Goal: Task Accomplishment & Management: Manage account settings

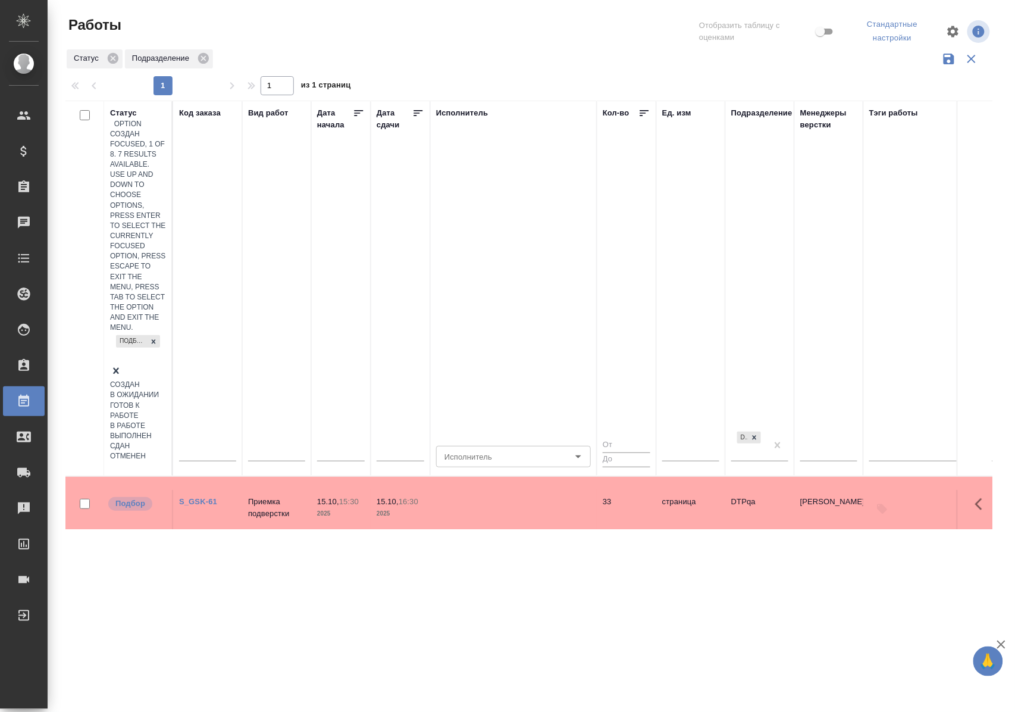
click at [133, 333] on div "Подбор" at bounding box center [138, 349] width 56 height 32
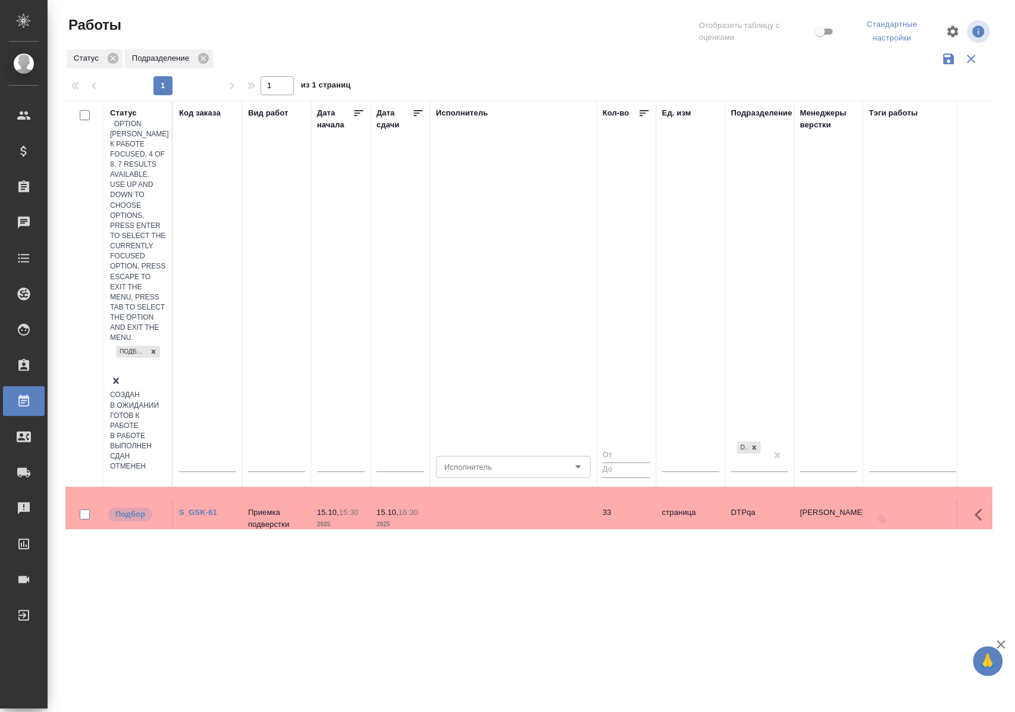
click at [166, 411] on div "Готов к работе" at bounding box center [138, 421] width 56 height 20
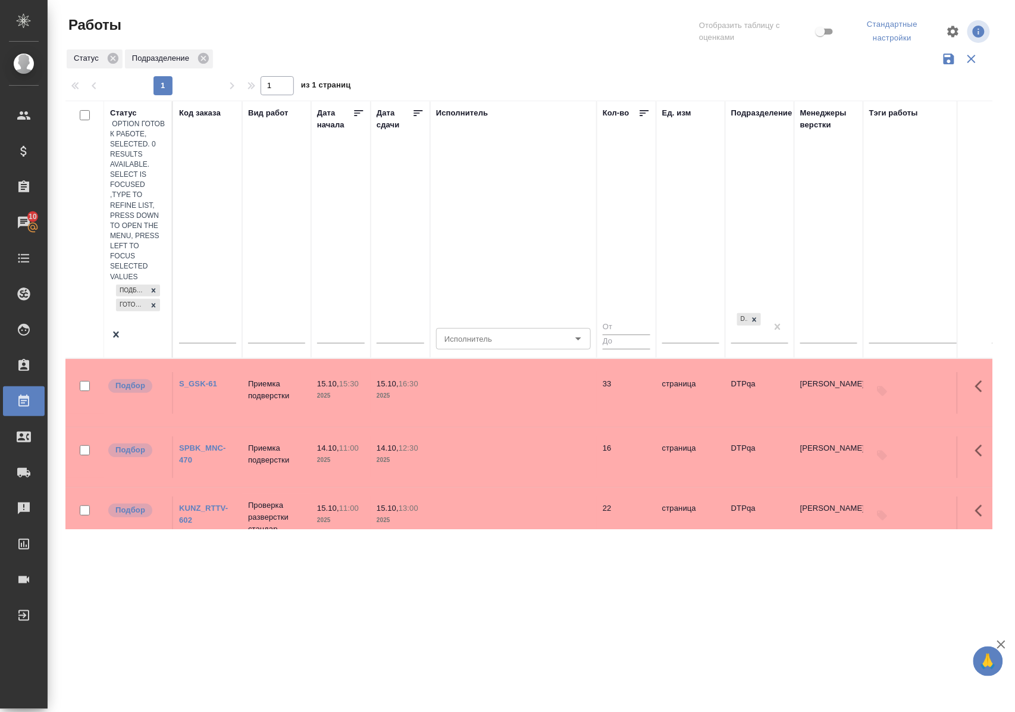
click at [139, 282] on div "Подбор Готов к работе" at bounding box center [138, 305] width 56 height 46
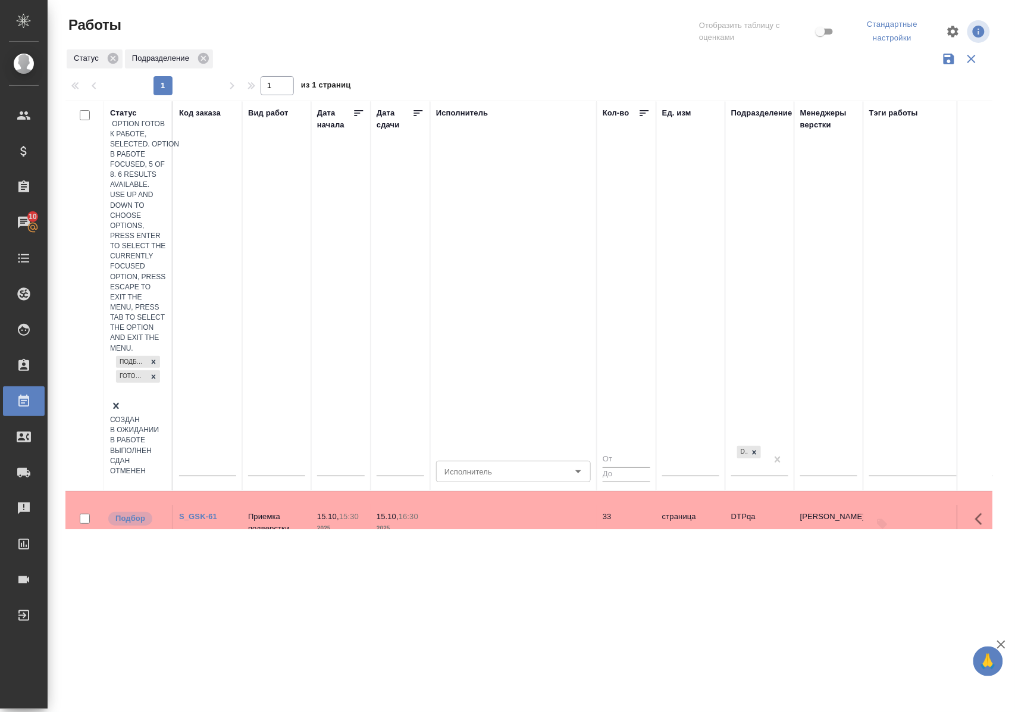
click at [166, 435] on div "В работе" at bounding box center [138, 440] width 56 height 10
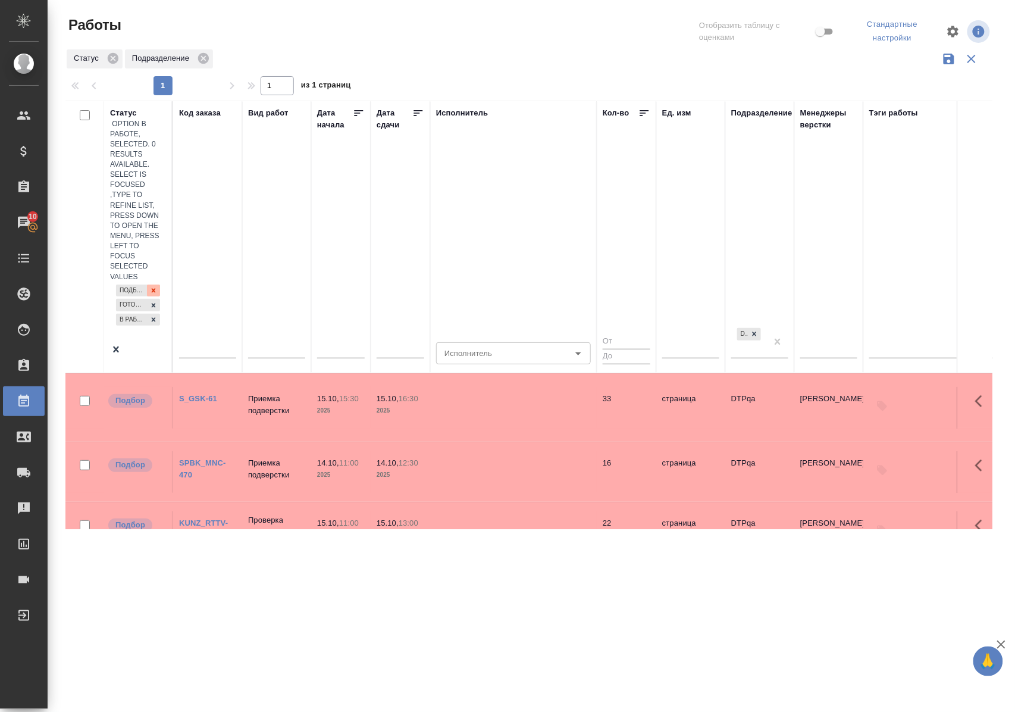
click at [147, 284] on div at bounding box center [153, 290] width 13 height 12
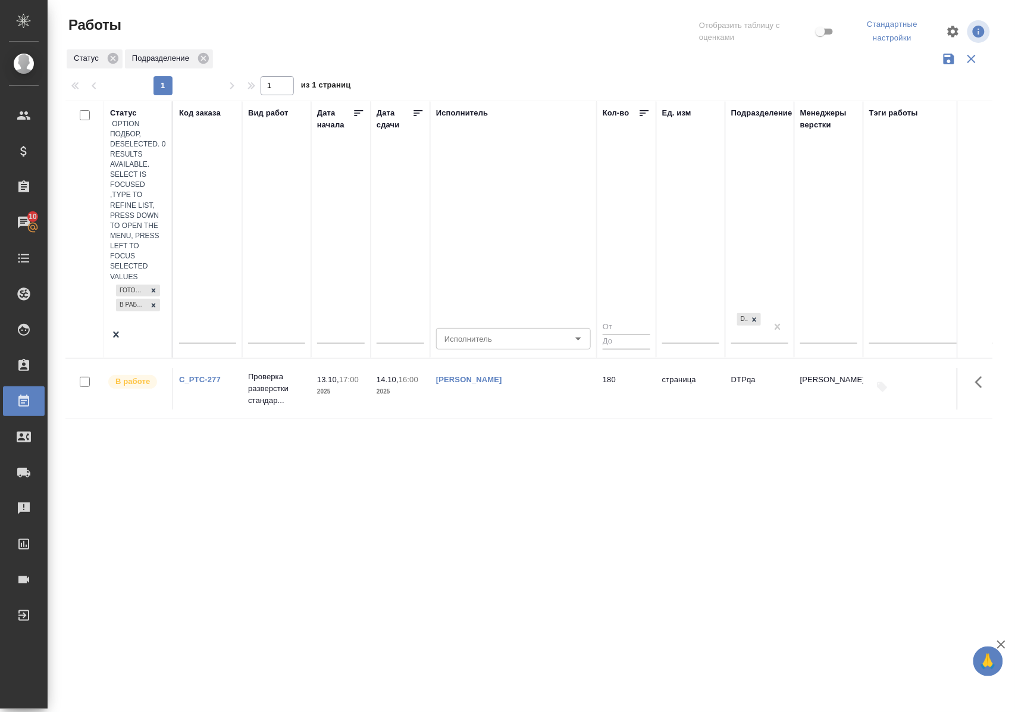
click at [141, 171] on div "option Подбор, deselected. 0 results available. Select is focused ,type to refi…" at bounding box center [138, 235] width 56 height 233
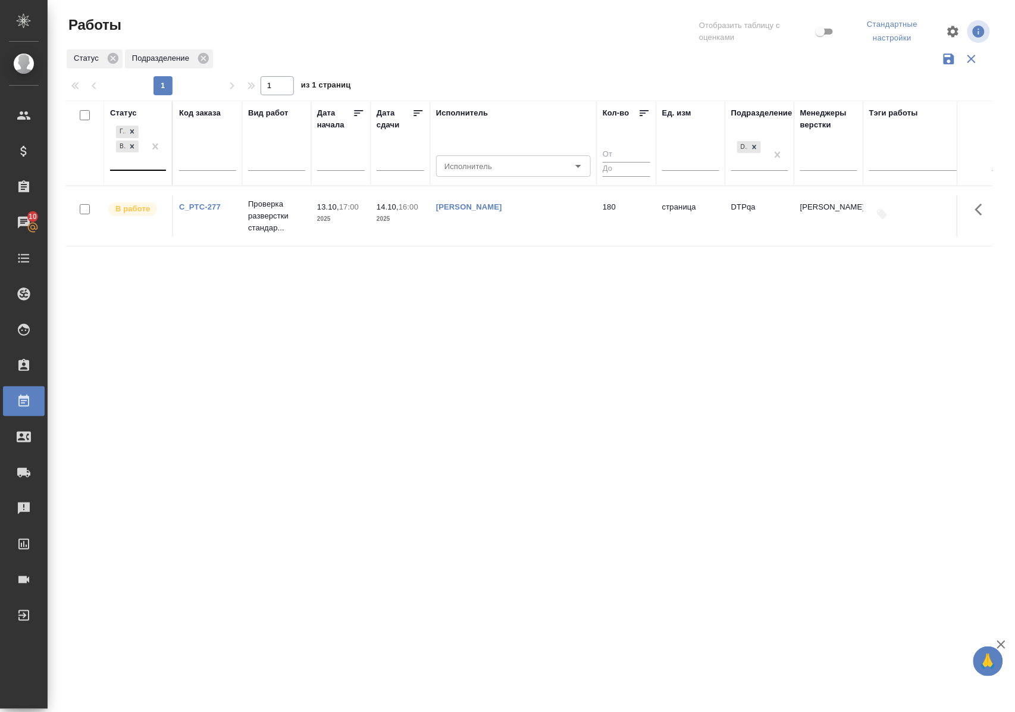
click at [134, 170] on div "Готов к работе В работе" at bounding box center [127, 146] width 35 height 46
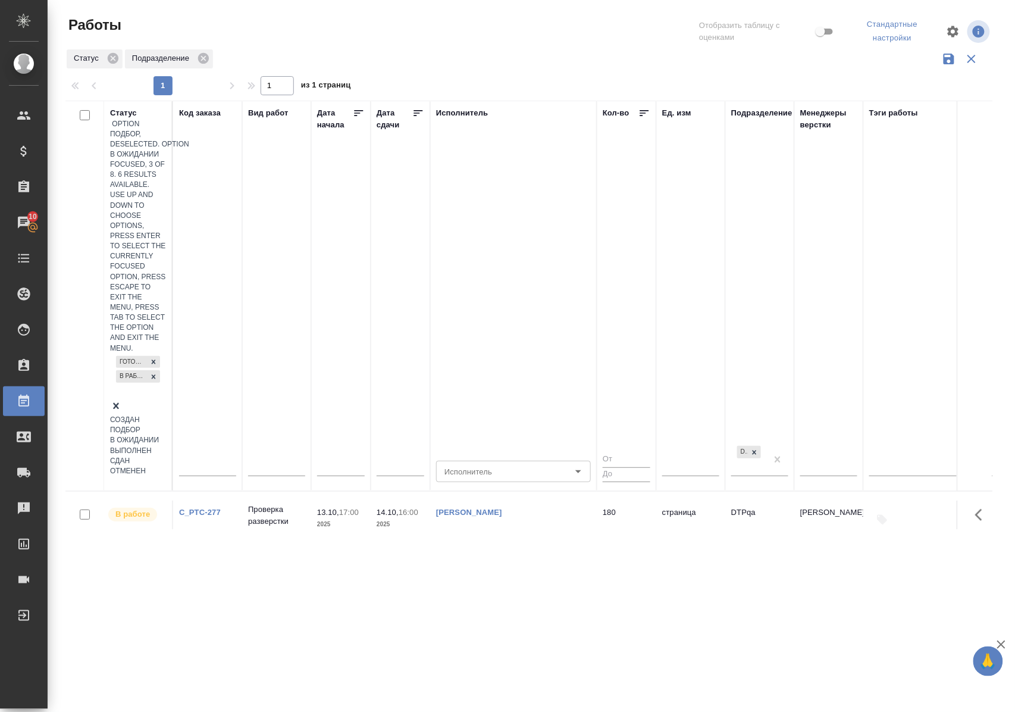
click at [166, 435] on div "В ожидании" at bounding box center [138, 440] width 56 height 10
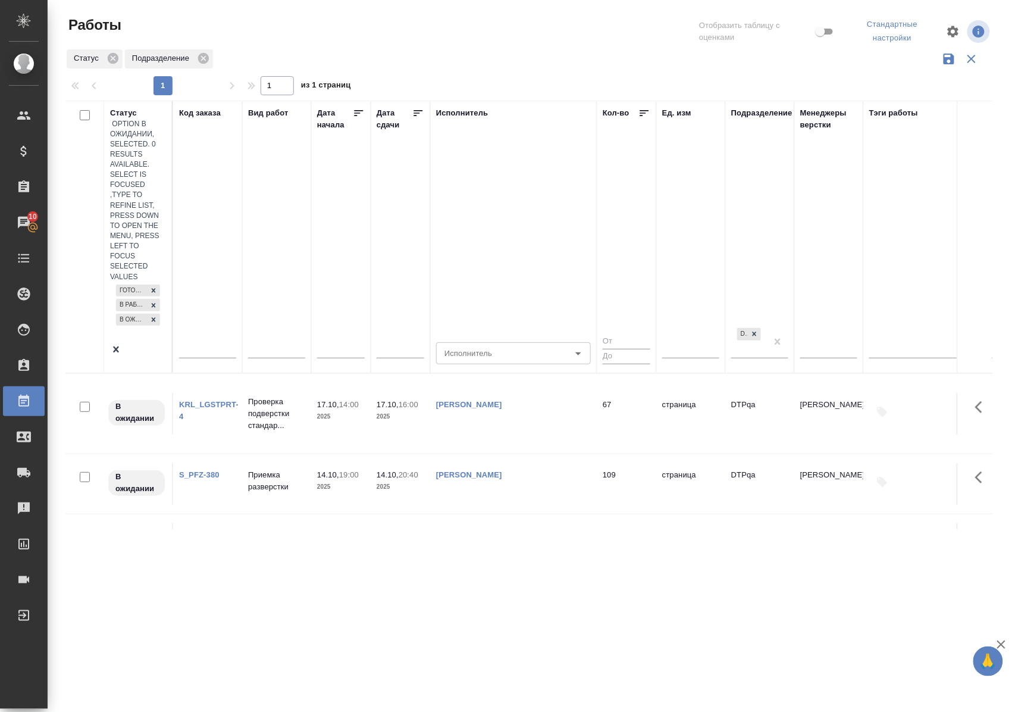
scroll to position [79, 0]
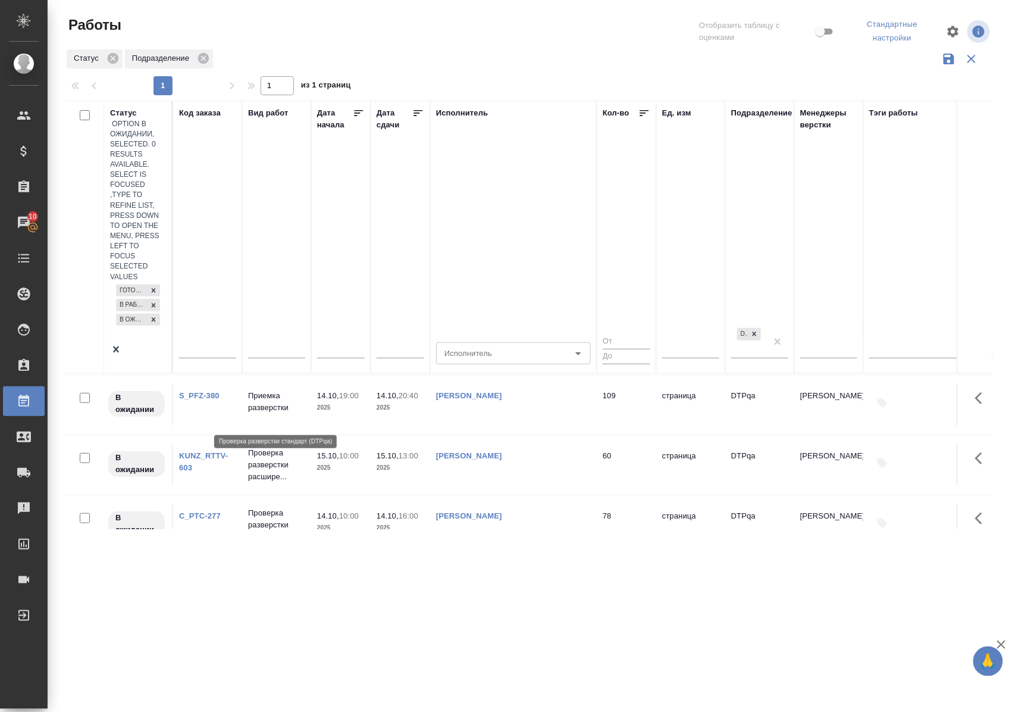
click at [272, 567] on p "Проверка разверстки стандар..." at bounding box center [276, 585] width 57 height 36
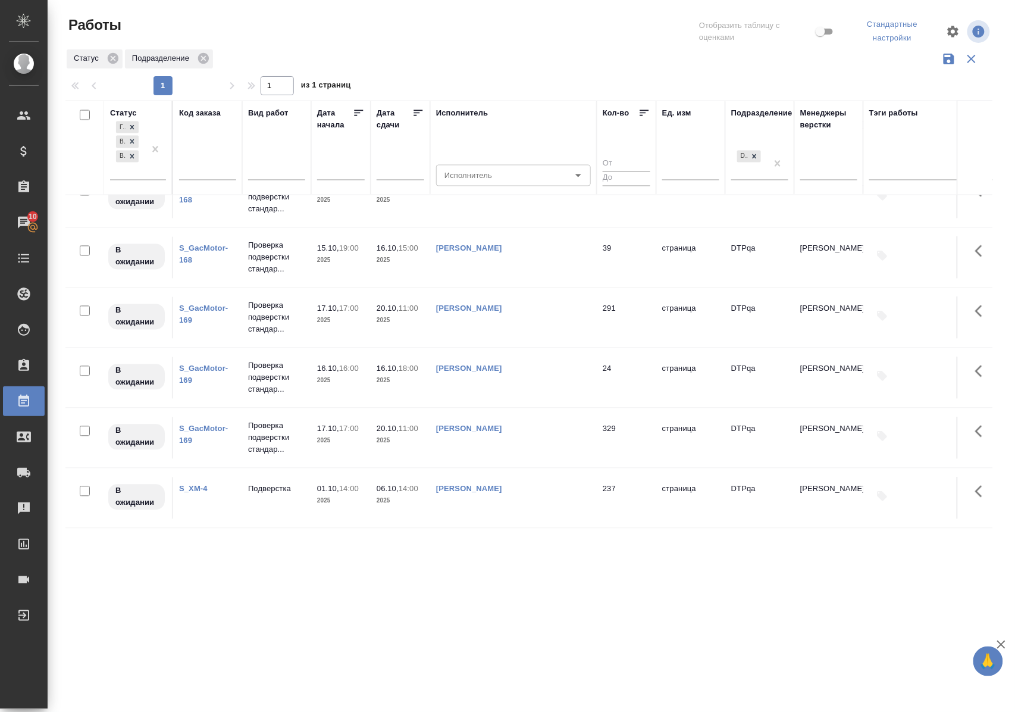
scroll to position [634, 0]
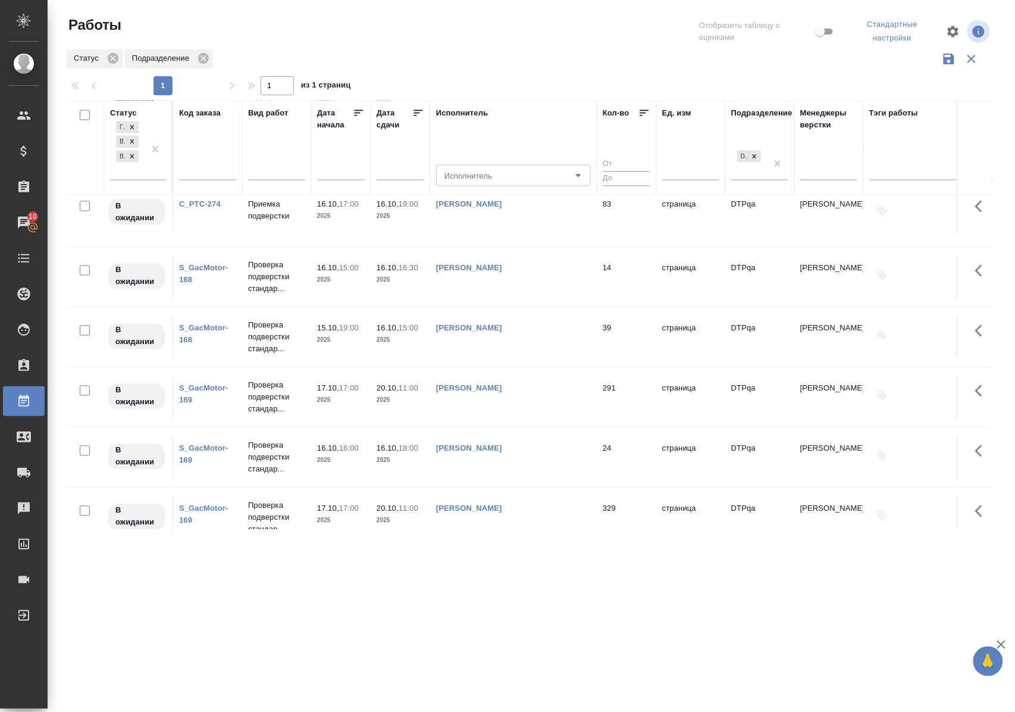
click at [220, 284] on link "S_GacMotor-168" at bounding box center [203, 274] width 49 height 21
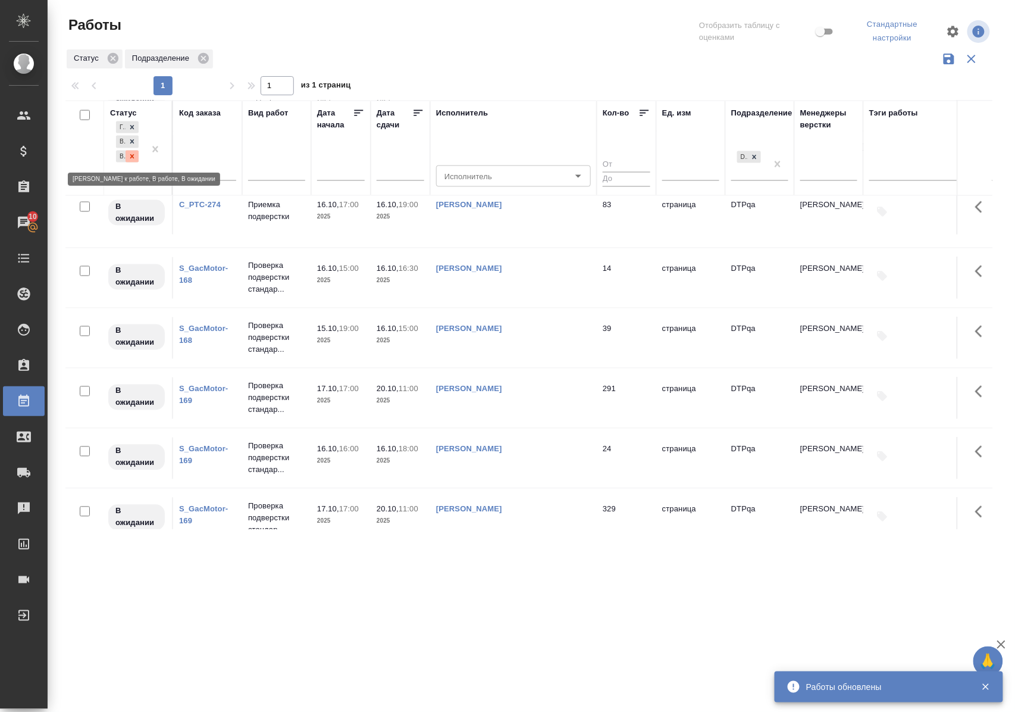
click at [131, 159] on icon at bounding box center [132, 156] width 8 height 8
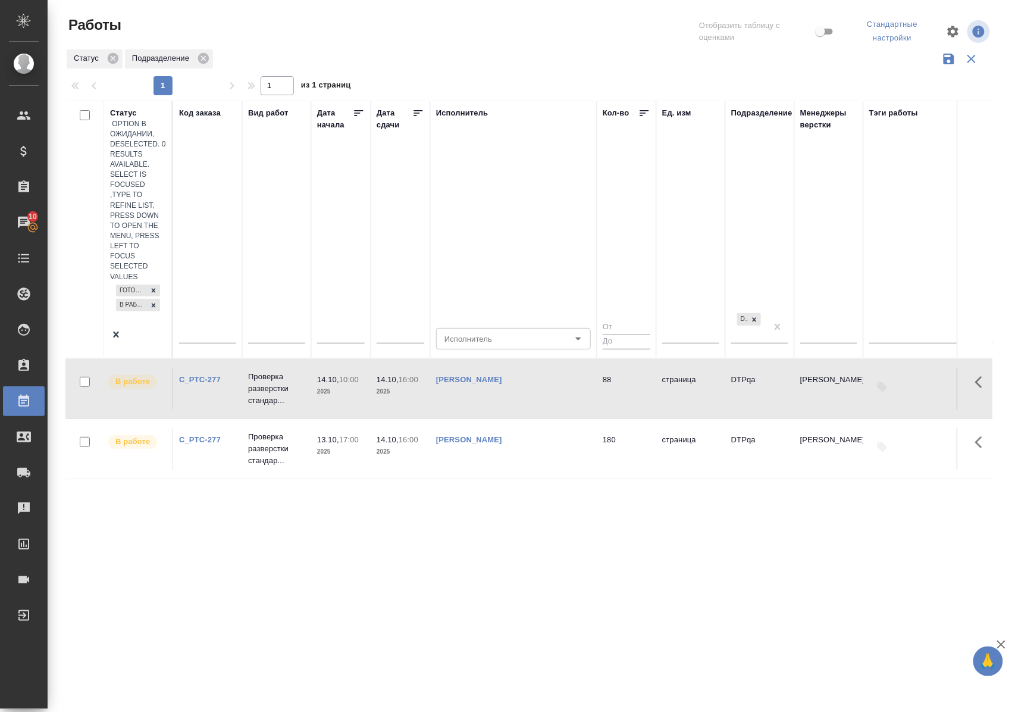
scroll to position [0, 0]
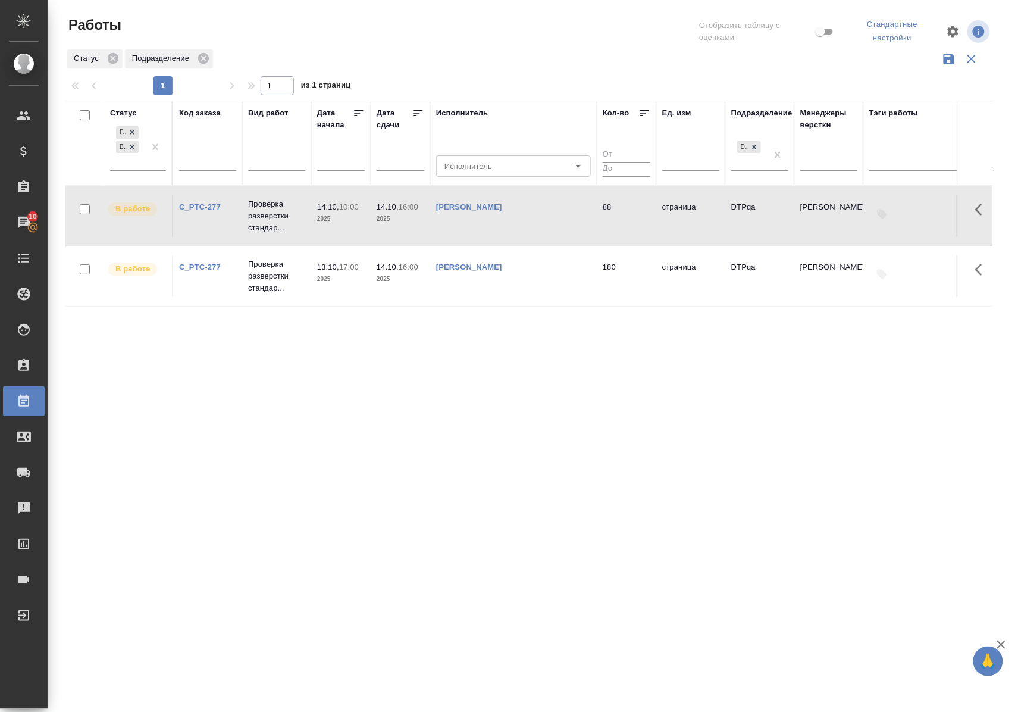
click at [129, 112] on div "Статус" at bounding box center [123, 113] width 27 height 12
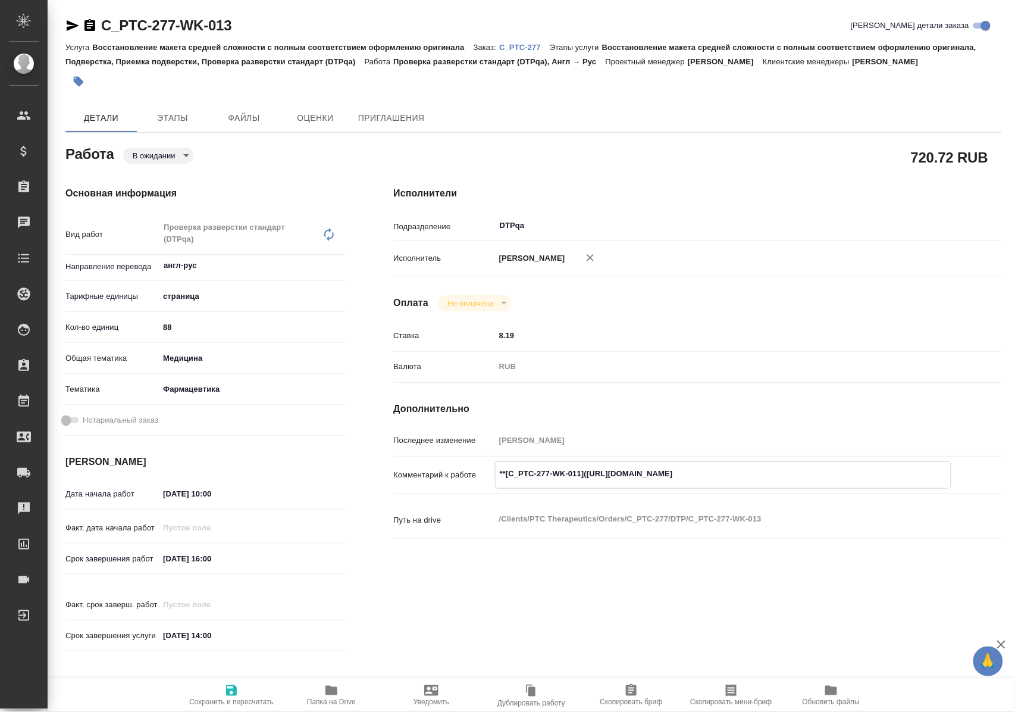
drag, startPoint x: 593, startPoint y: 484, endPoint x: 769, endPoint y: 483, distance: 176.1
click at [765, 484] on textarea "**[C_PTC-277-WK-011](https://tera.awatera.com/Work/68e91c0f7a2e39ea116148fd/)**" at bounding box center [723, 473] width 455 height 20
drag, startPoint x: 769, startPoint y: 483, endPoint x: 824, endPoint y: 482, distance: 54.7
click at [824, 482] on textarea "**[C_PTC-277-WK-011](https://tera.awatera.com/Work/68e91c0f7a2e39ea116148fd/)**" at bounding box center [723, 473] width 455 height 20
click at [824, 484] on textarea "**[C_PTC-277-WK-011](https://tera.awatera.com/Work/68e91c0f7a2e39ea116148fd/)**" at bounding box center [723, 473] width 455 height 20
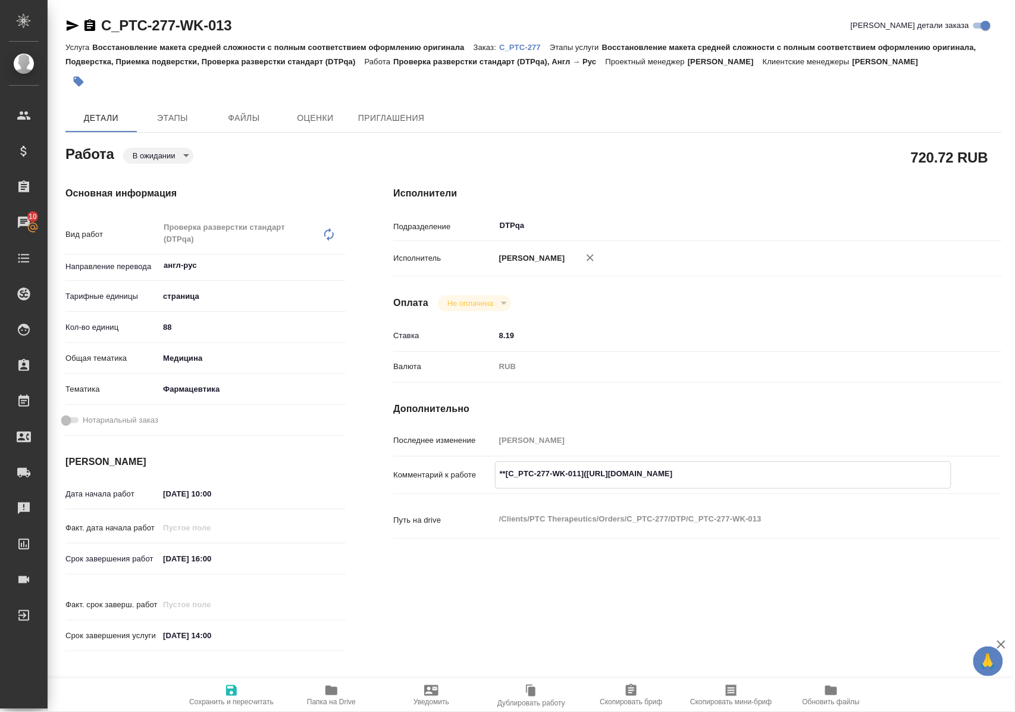
click at [594, 484] on textarea "**[C_PTC-277-WK-011](https://tera.awatera.com/Work/68e91c0f7a2e39ea116148fd/)**" at bounding box center [723, 473] width 455 height 20
click at [179, 151] on body "🙏 .cls-1 fill:#fff; AWATERA Polushina Alena Клиенты Спецификации Заказы 10 Чаты…" at bounding box center [507, 356] width 1015 height 712
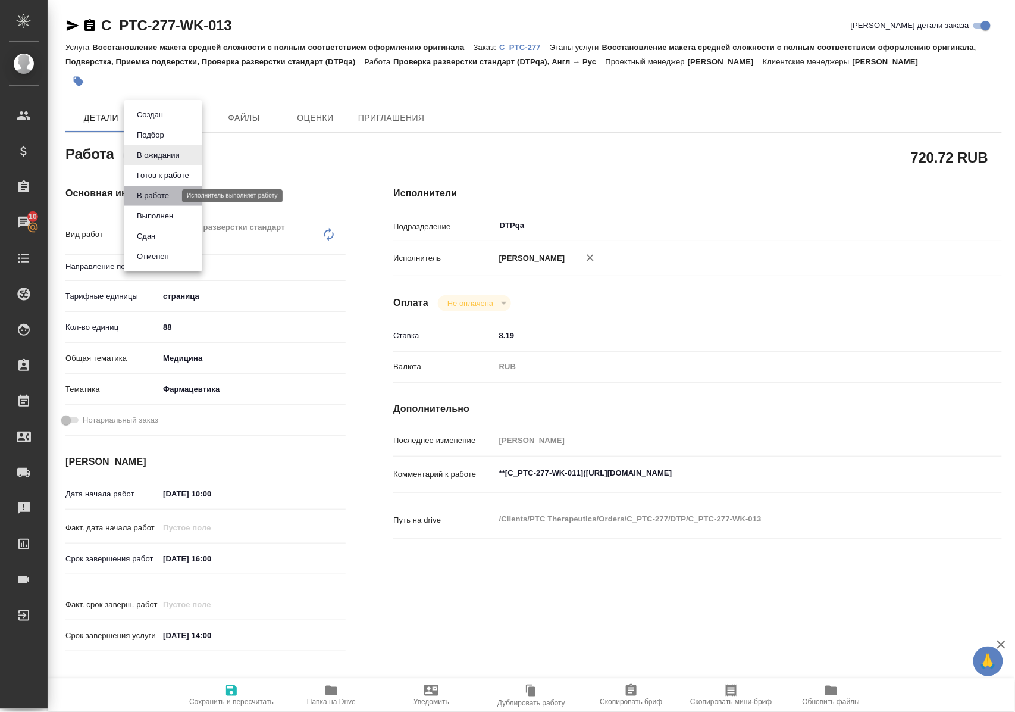
click at [170, 194] on button "В работе" at bounding box center [152, 195] width 39 height 13
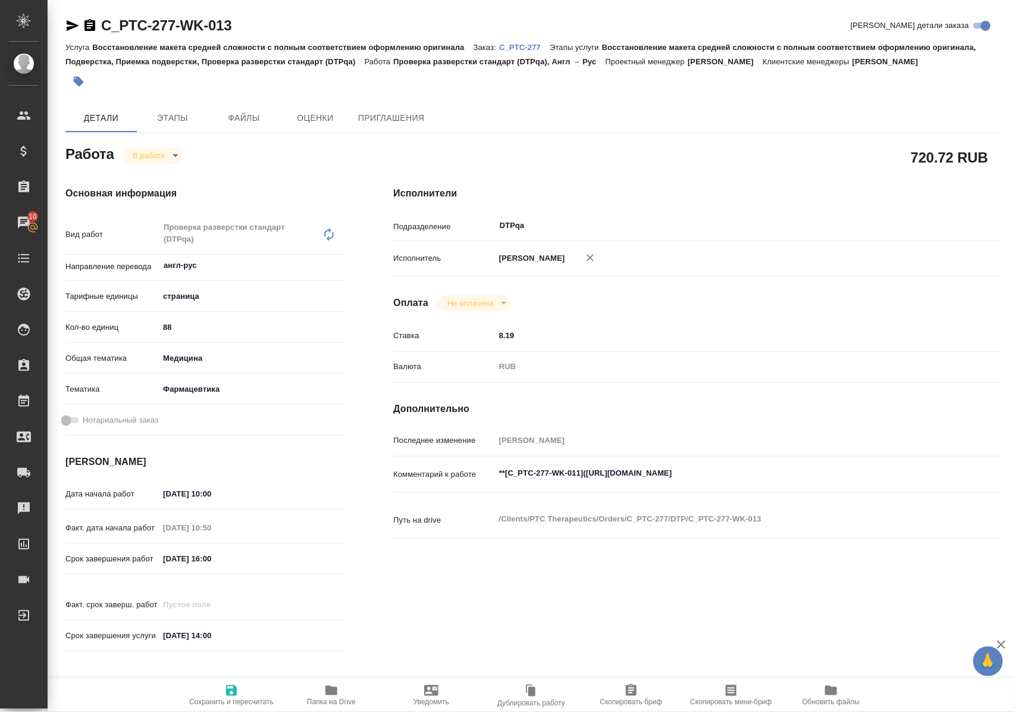
type textarea "x"
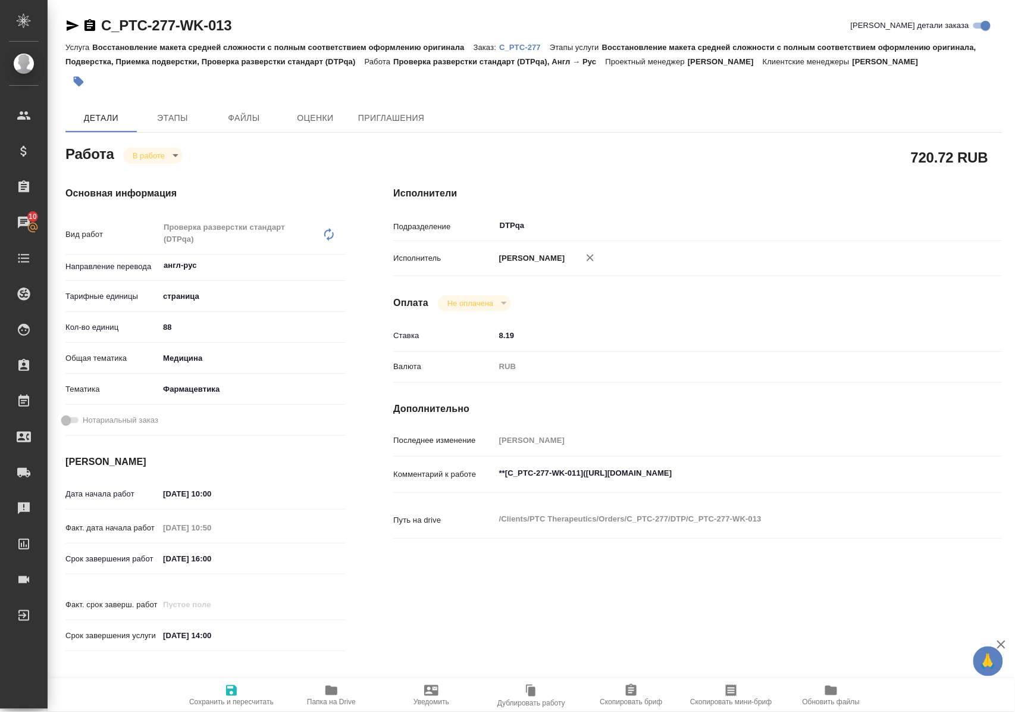
type textarea "x"
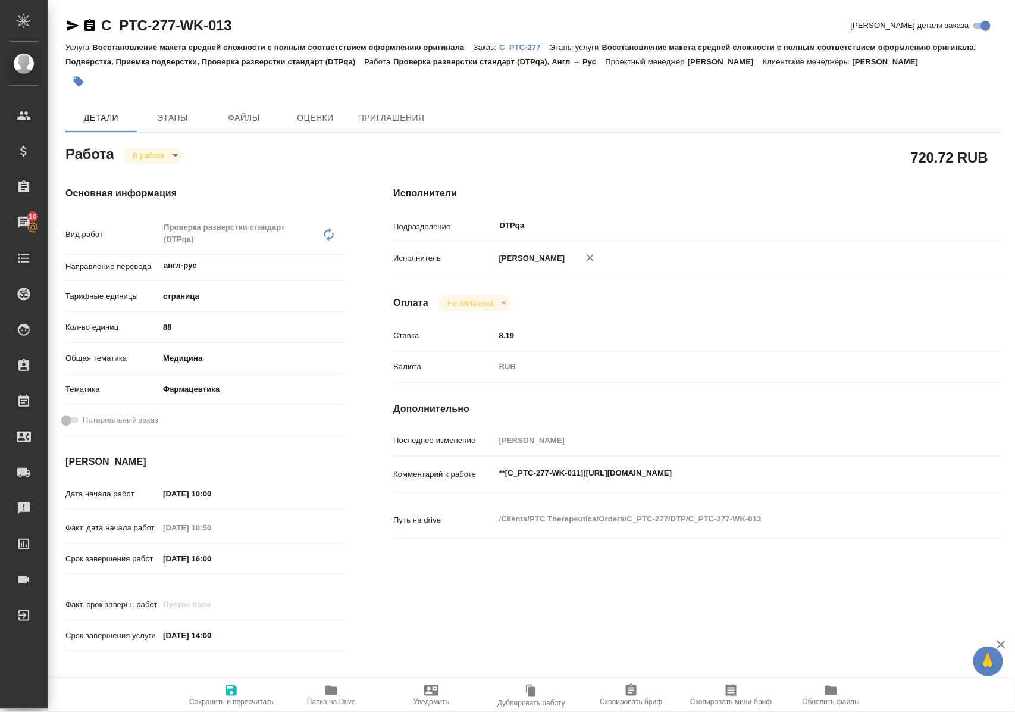
click at [233, 689] on icon "button" at bounding box center [231, 690] width 14 height 14
type textarea "x"
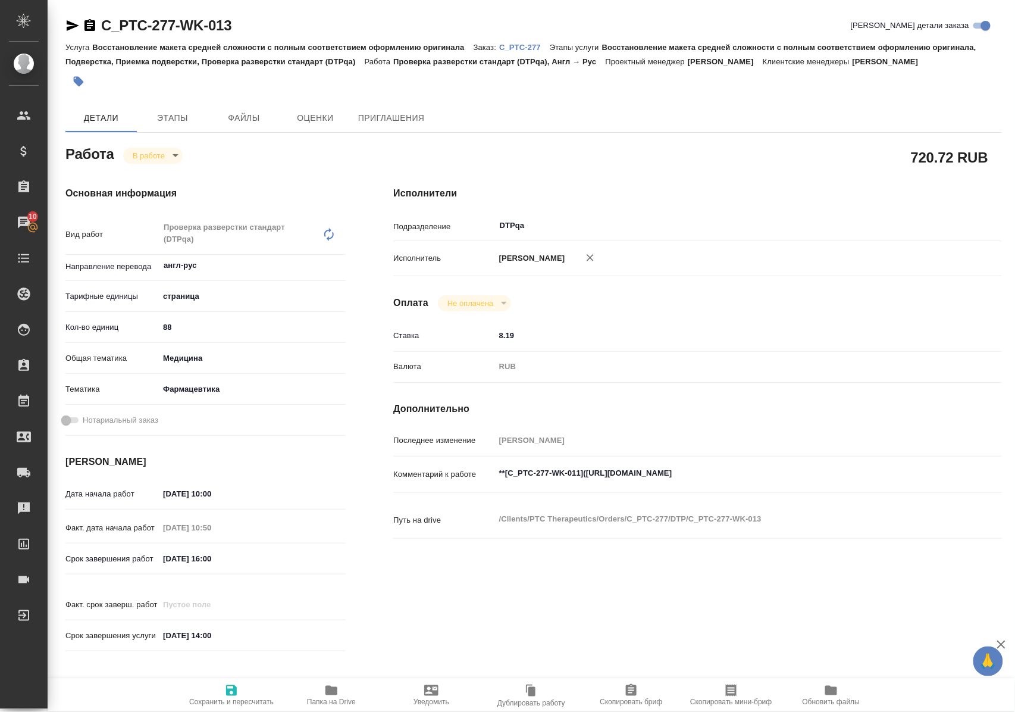
type textarea "x"
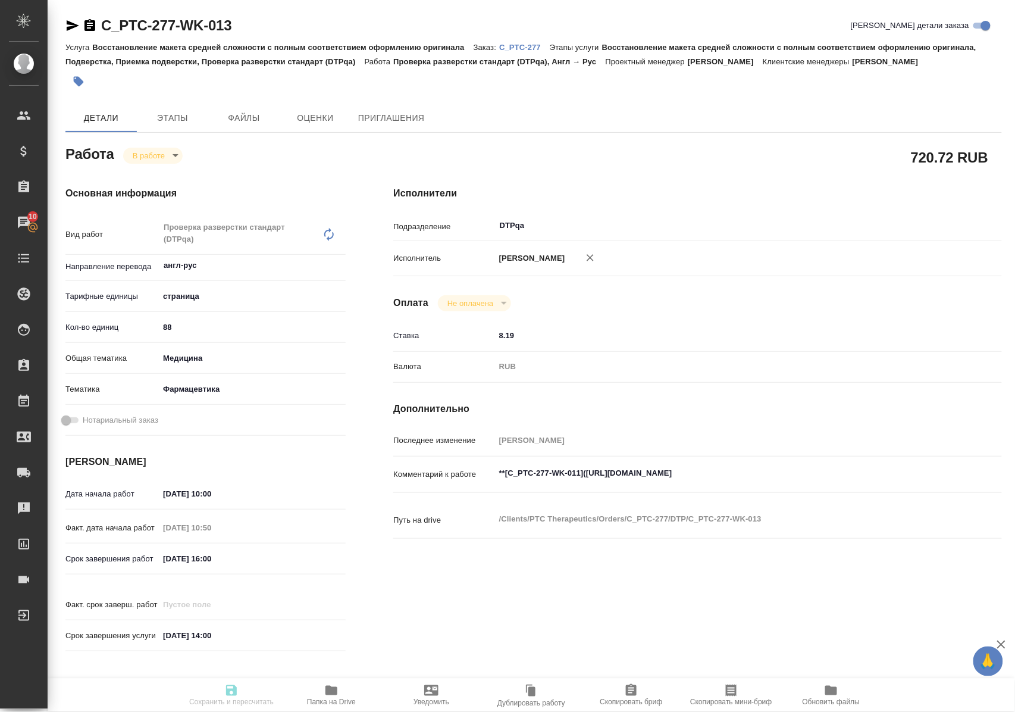
type textarea "x"
type input "inProgress"
type textarea "Проверка разверстки стандарт (DTPqa)"
type textarea "x"
type input "англ-рус"
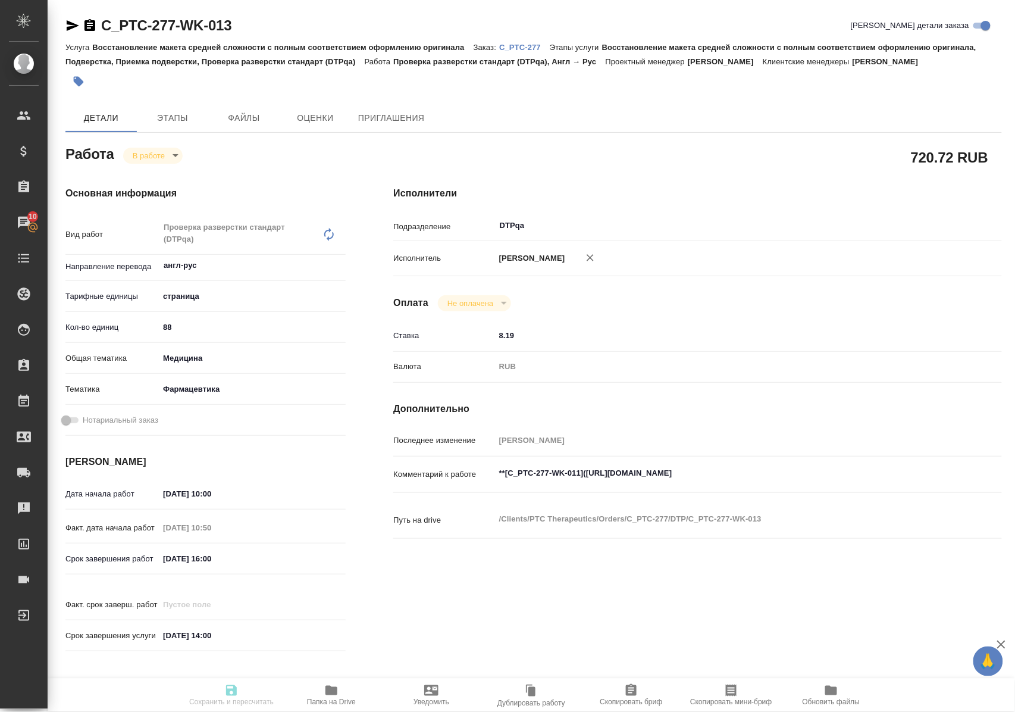
type input "5a8b1489cc6b4906c91bfdb2"
type input "88"
type input "med"
type input "6149832f2b7be24903fd7a82"
type input "14.10.2025 10:00"
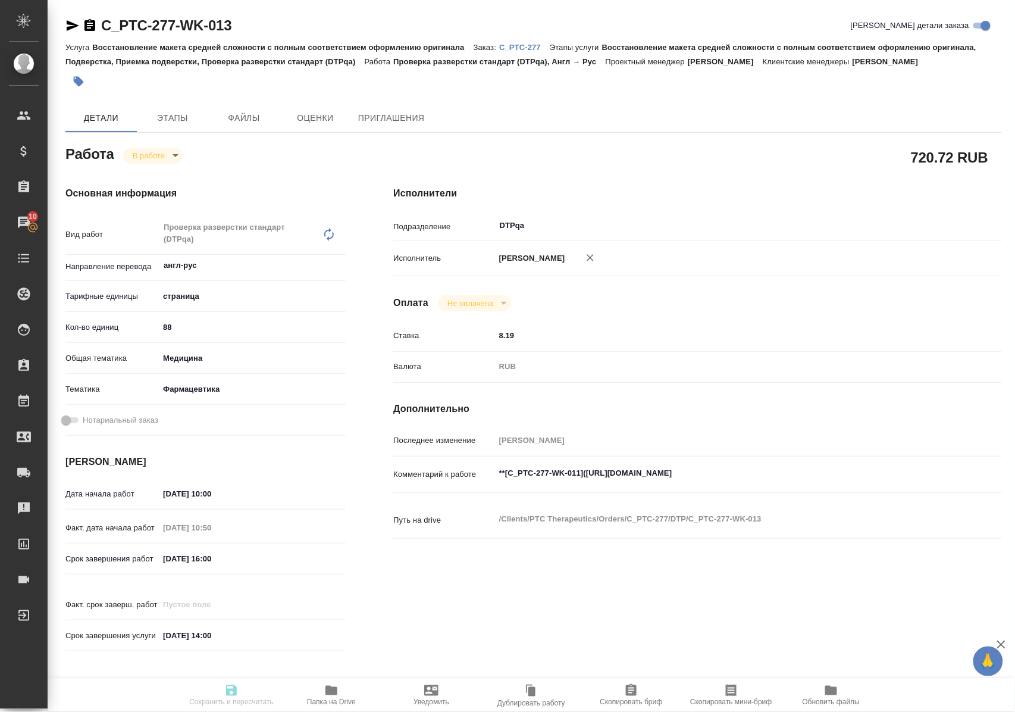
type input "14.10.2025 10:50"
type input "14.10.2025 16:00"
type input "30.10.2025 14:00"
type input "DTPqa"
type input "notPayed"
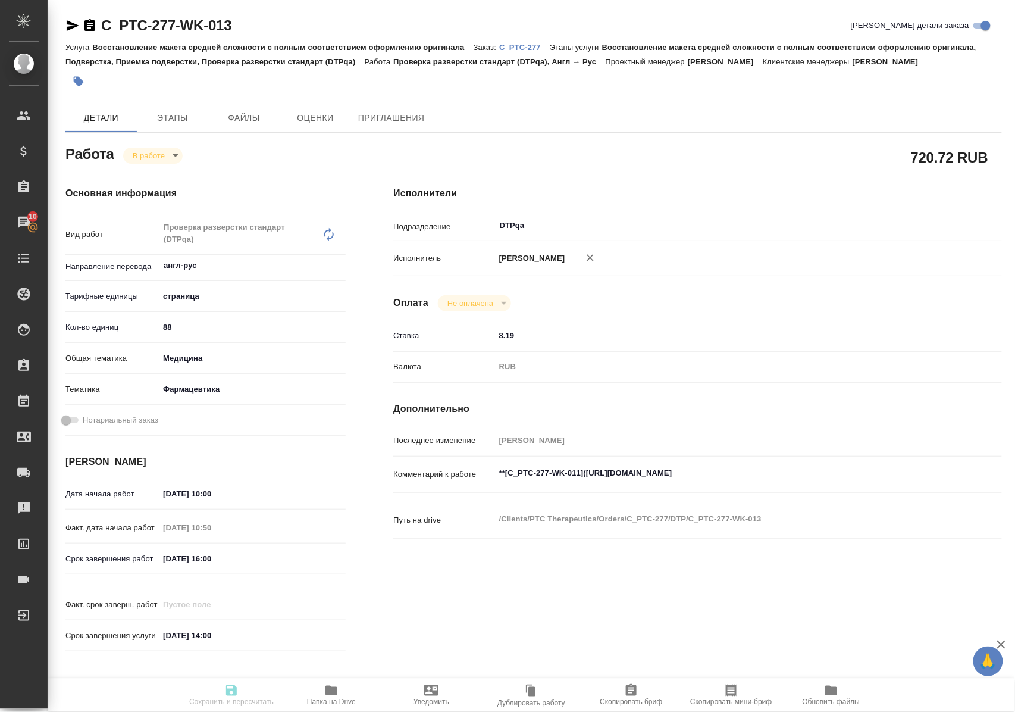
type input "8.19"
type input "RUB"
type input "Полушина Алена"
type textarea "**[C_PTC-277-WK-011](https://tera.awatera.com/Work/68e91c0f7a2e39ea116148fd/)**"
type textarea "x"
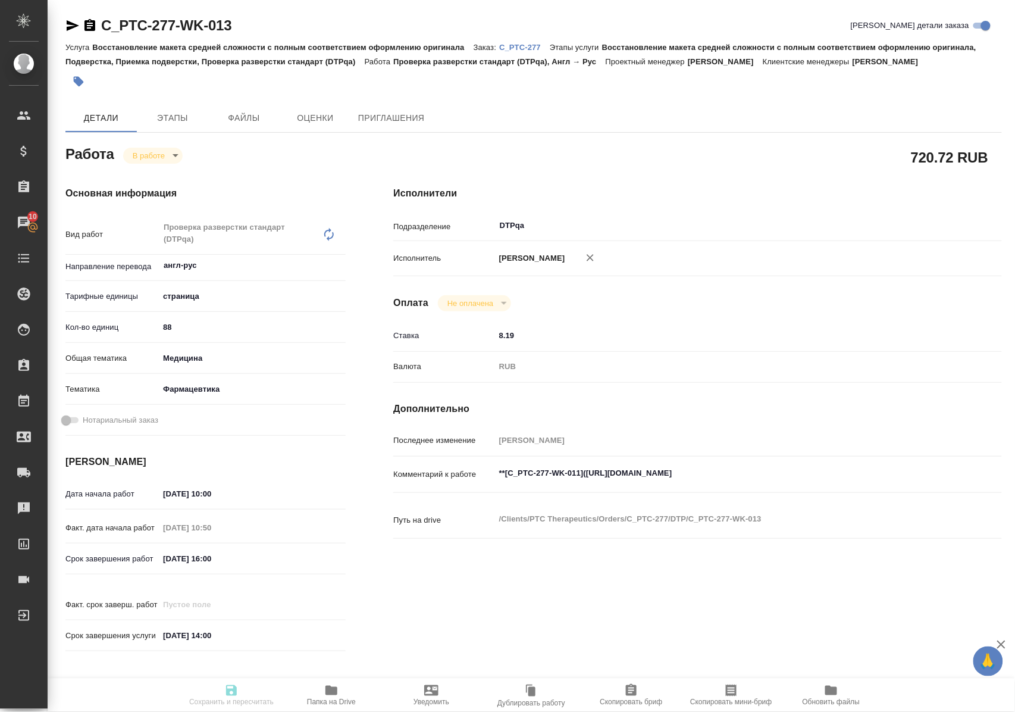
type textarea "/Clients/PTC Therapeutics/Orders/C_PTC-277/DTP/C_PTC-277-WK-013"
type textarea "x"
type input "C_PTC-277"
type input "Восстановление макета средней сложности с полным соответствием оформлению ориги…"
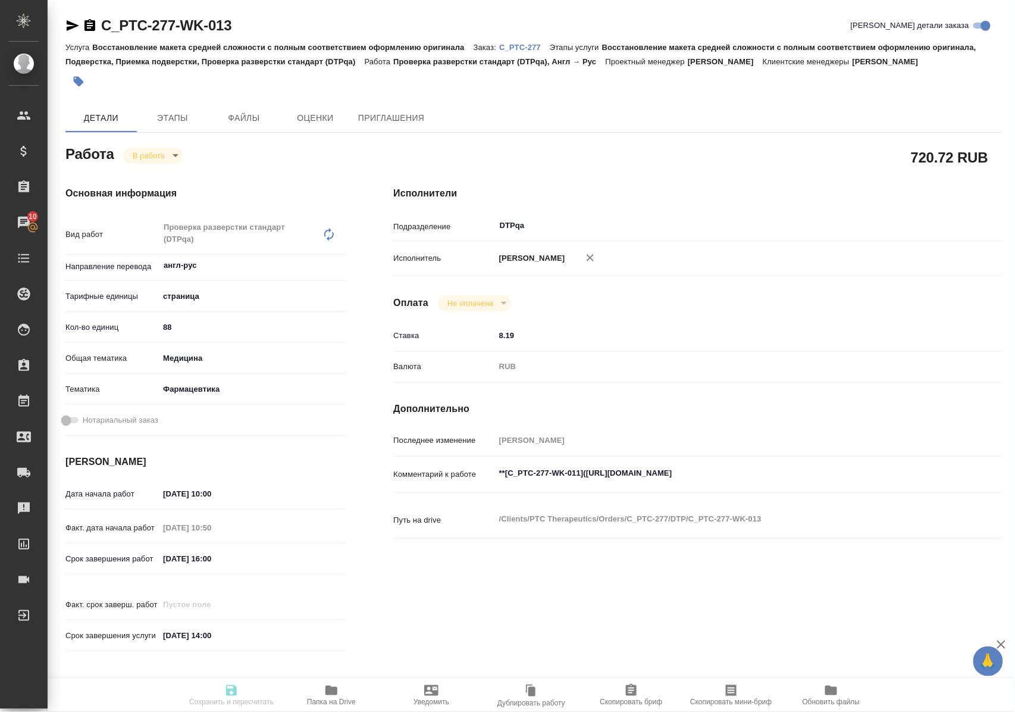
type input "Лямина Надежда"
type input "[PERSON_NAME]"
type input "/Clients/PTC Therapeutics/Orders/C_PTC-277"
type textarea "x"
type textarea "желтой заливкой выделено то, что требуется переводить + все титульники переводим"
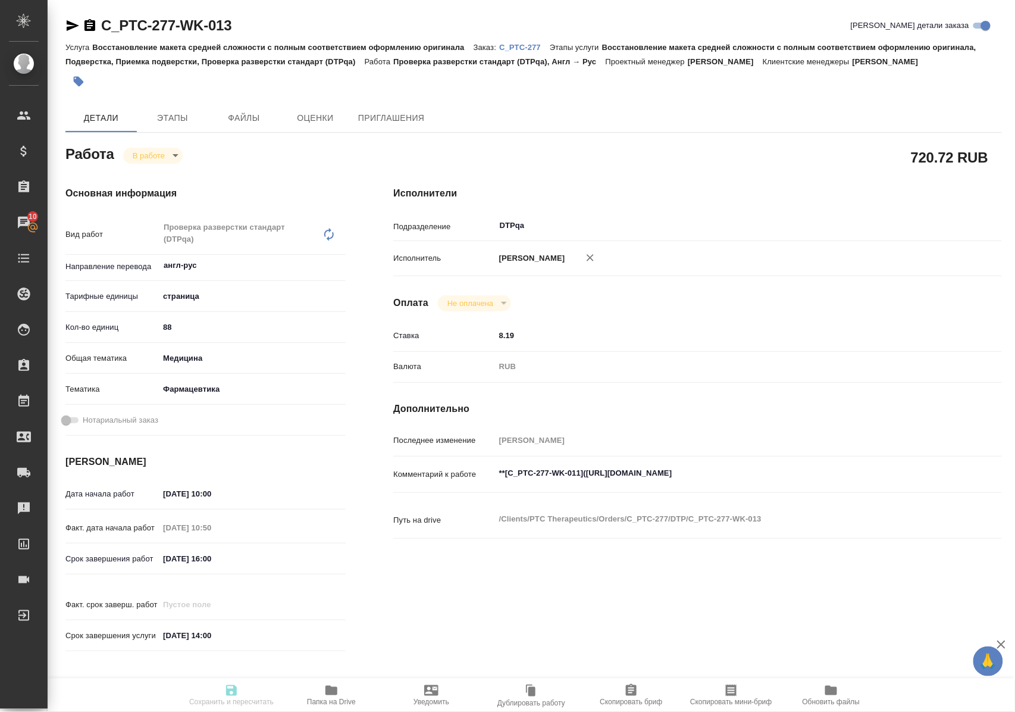
type textarea "x"
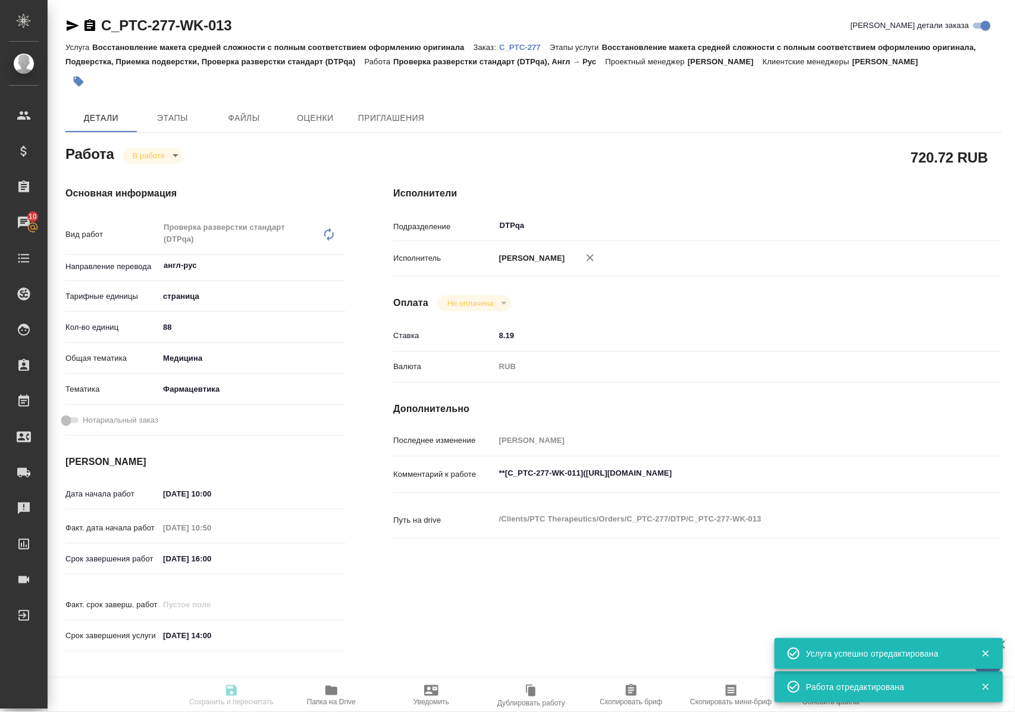
type textarea "x"
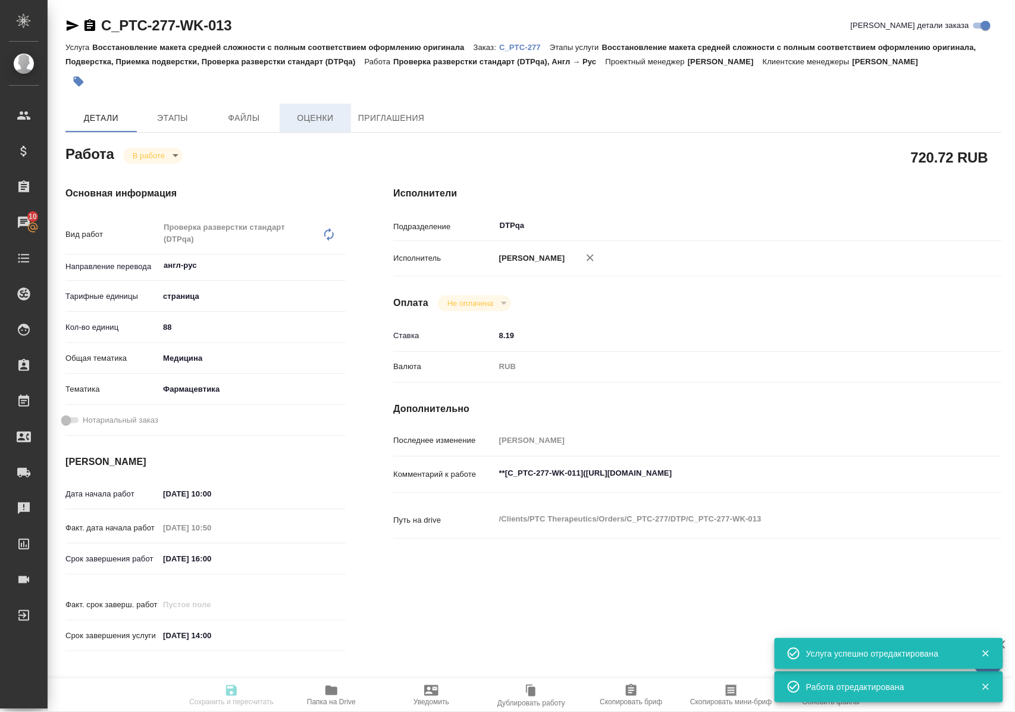
type textarea "x"
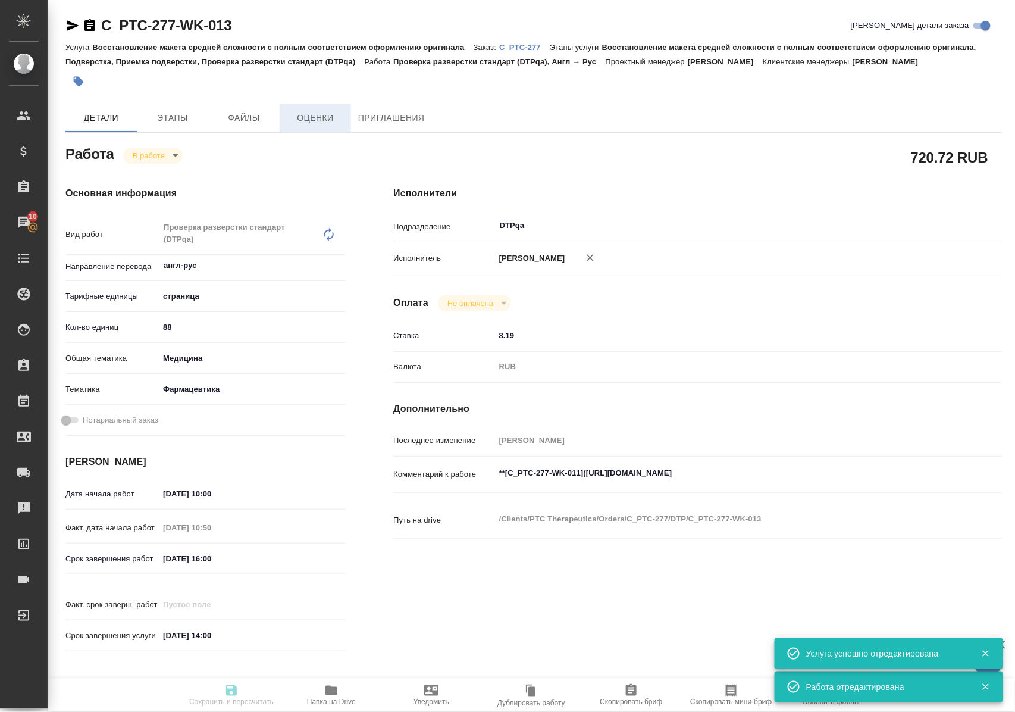
type textarea "x"
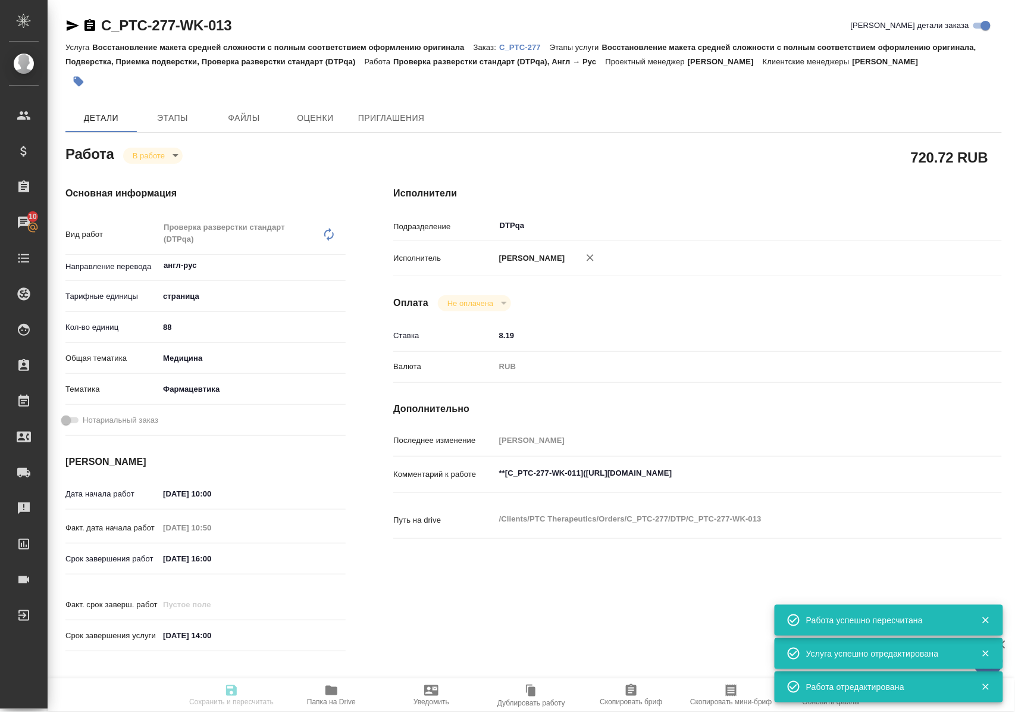
type input "inProgress"
type textarea "Проверка разверстки стандарт (DTPqa)"
type textarea "x"
type input "англ-рус"
type input "5a8b1489cc6b4906c91bfdb2"
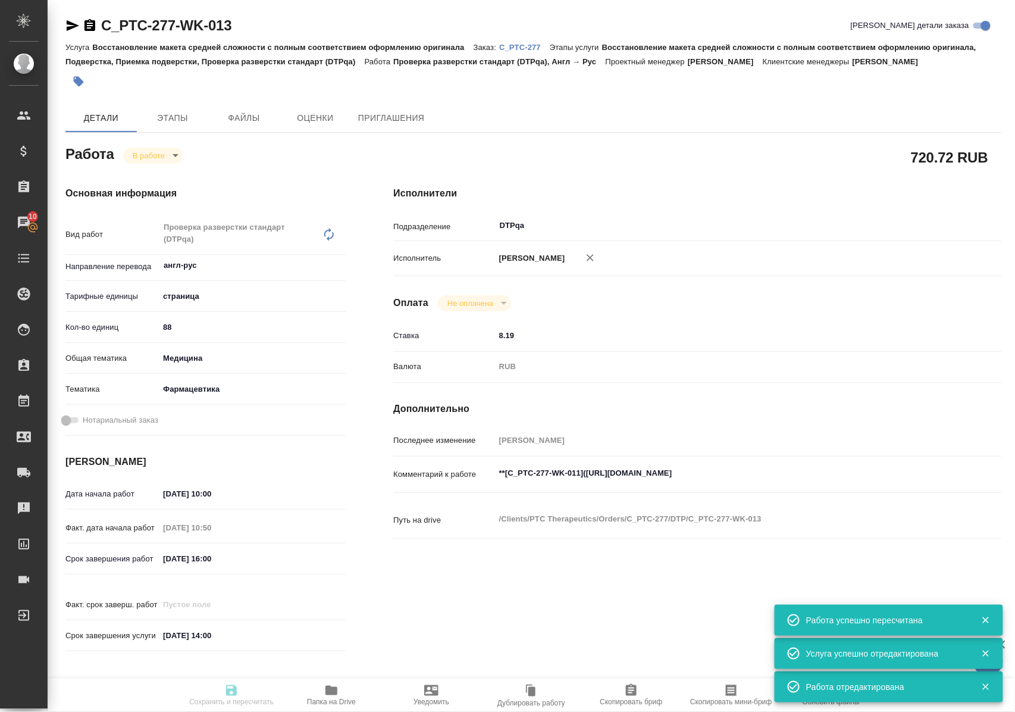
type input "88"
type input "med"
type input "6149832f2b7be24903fd7a82"
type input "14.10.2025 10:00"
type input "14.10.2025 10:50"
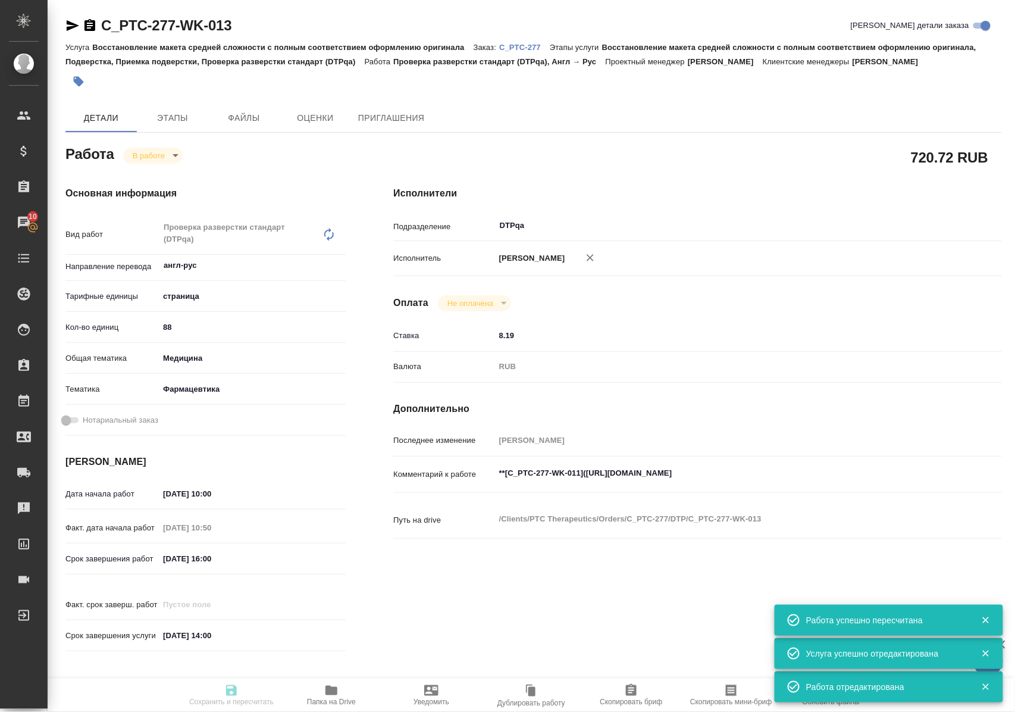
type input "14.10.2025 16:00"
type input "30.10.2025 14:00"
type input "DTPqa"
type input "notPayed"
type input "8.19"
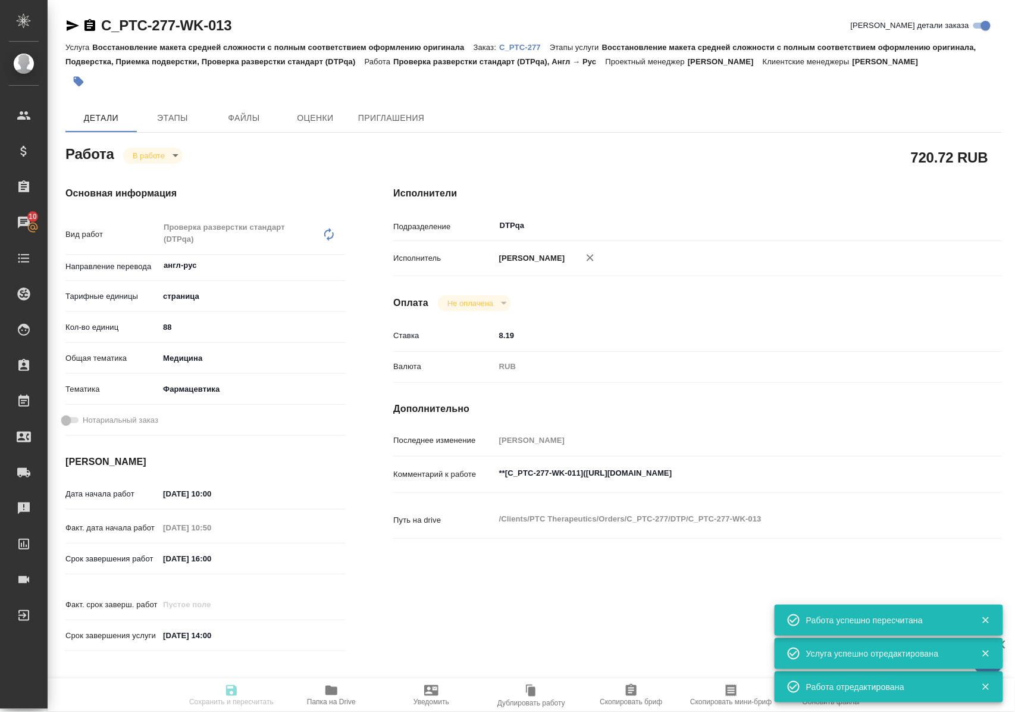
type input "RUB"
type input "Полушина Алена"
type textarea "**[C_PTC-277-WK-011](https://tera.awatera.com/Work/68e91c0f7a2e39ea116148fd/)**"
type textarea "x"
type textarea "/Clients/PTC Therapeutics/Orders/C_PTC-277/DTP/C_PTC-277-WK-013"
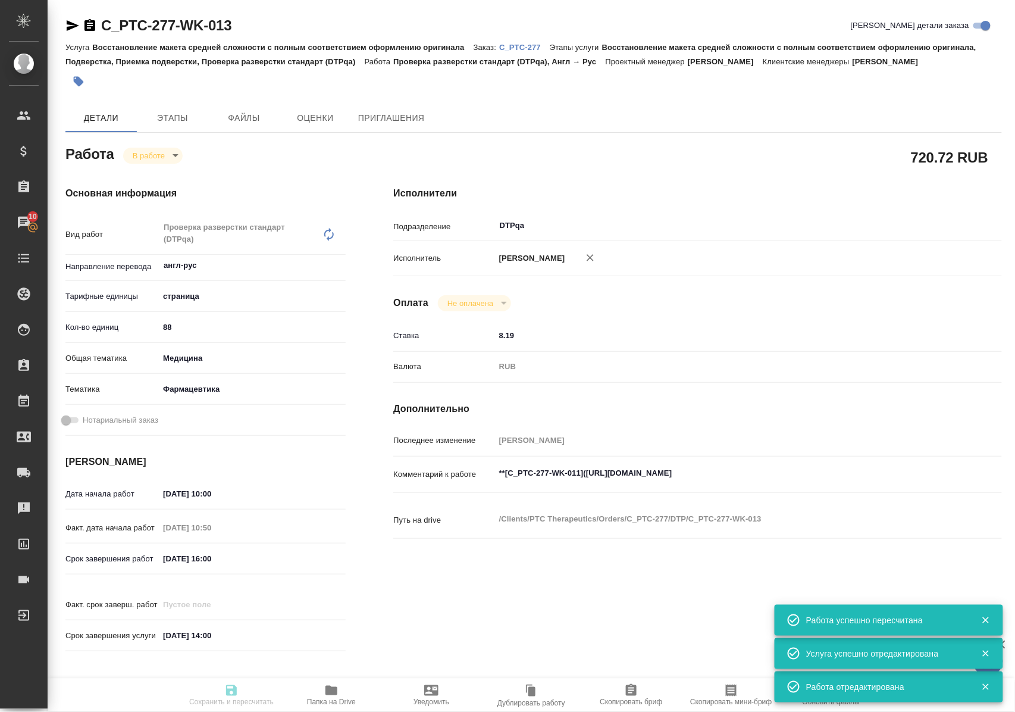
type textarea "x"
type input "C_PTC-277"
type input "Восстановление макета средней сложности с полным соответствием оформлению ориги…"
type input "Лямина Надежда"
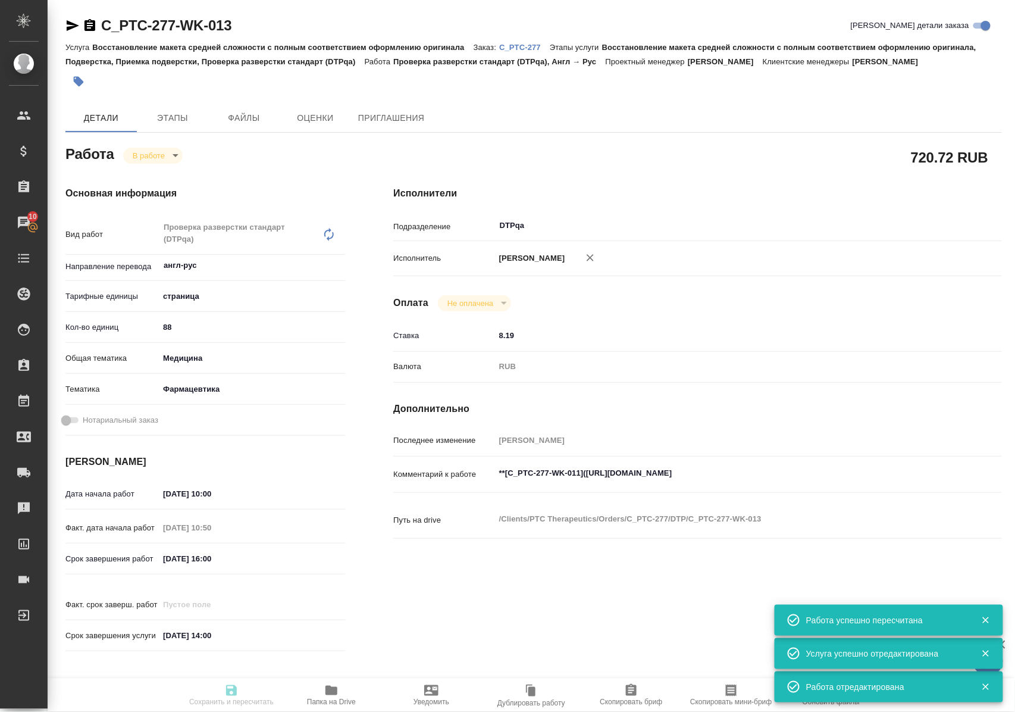
type input "[PERSON_NAME]"
type input "/Clients/PTC Therapeutics/Orders/C_PTC-277"
type textarea "x"
type textarea "желтой заливкой выделено то, что требуется переводить + все титульники переводим"
type textarea "x"
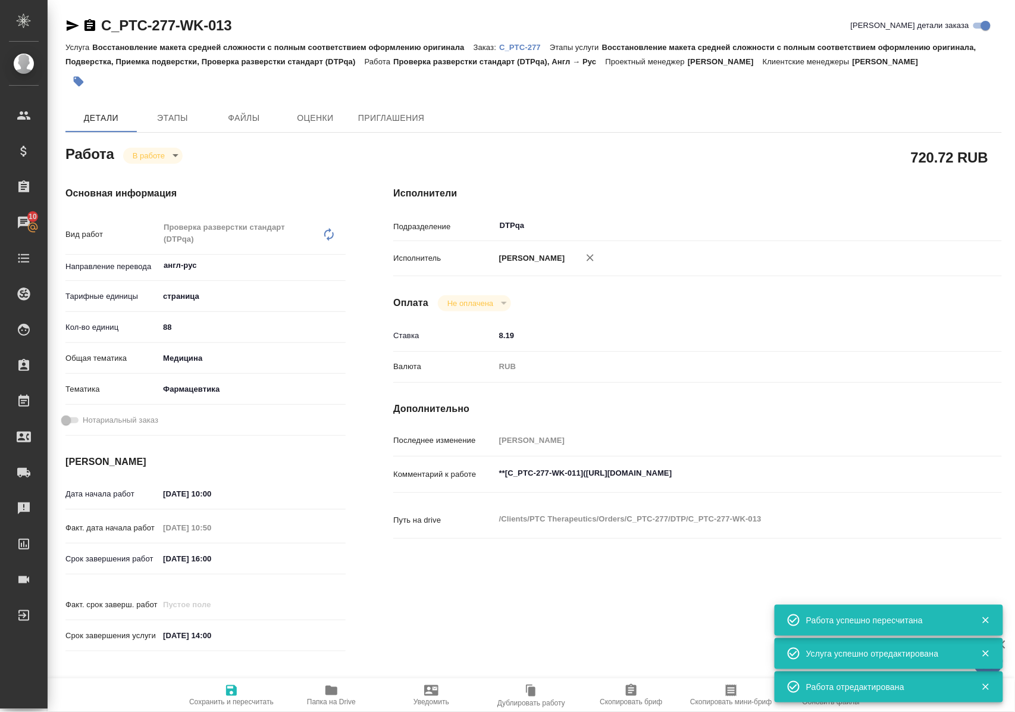
type textarea "x"
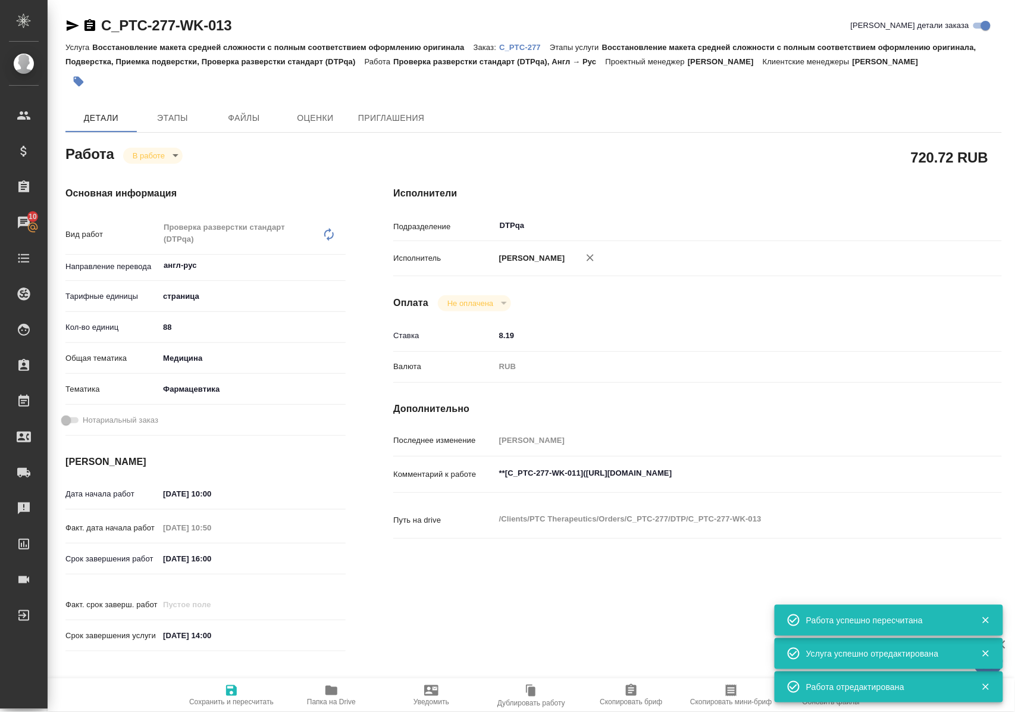
type textarea "x"
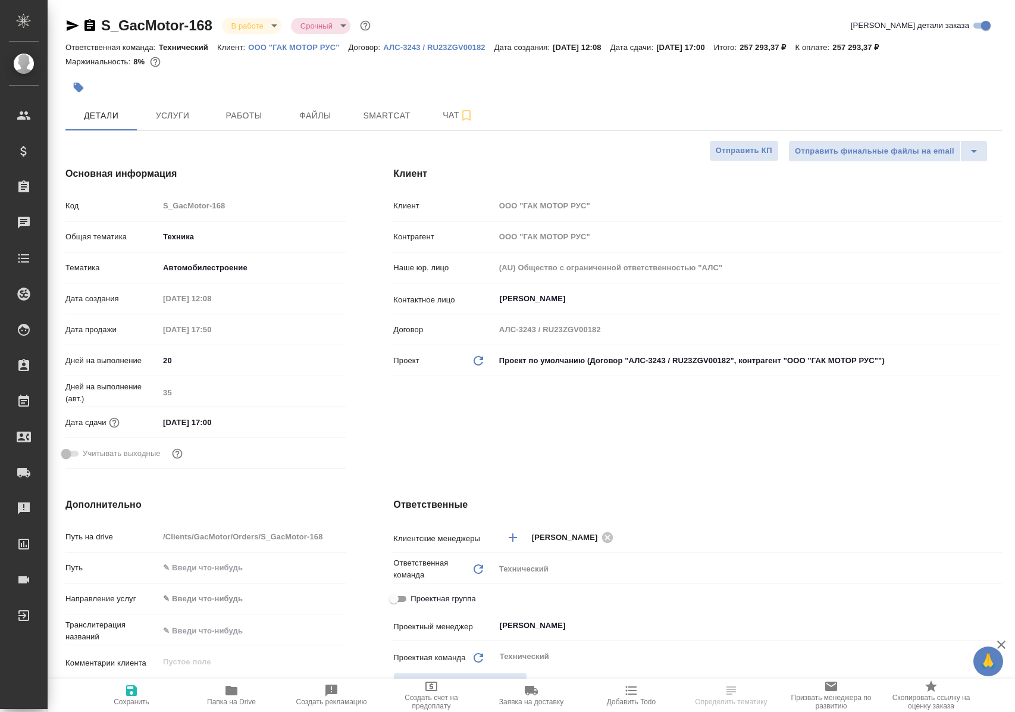
select select "RU"
click at [258, 118] on span "Работы" at bounding box center [243, 115] width 57 height 15
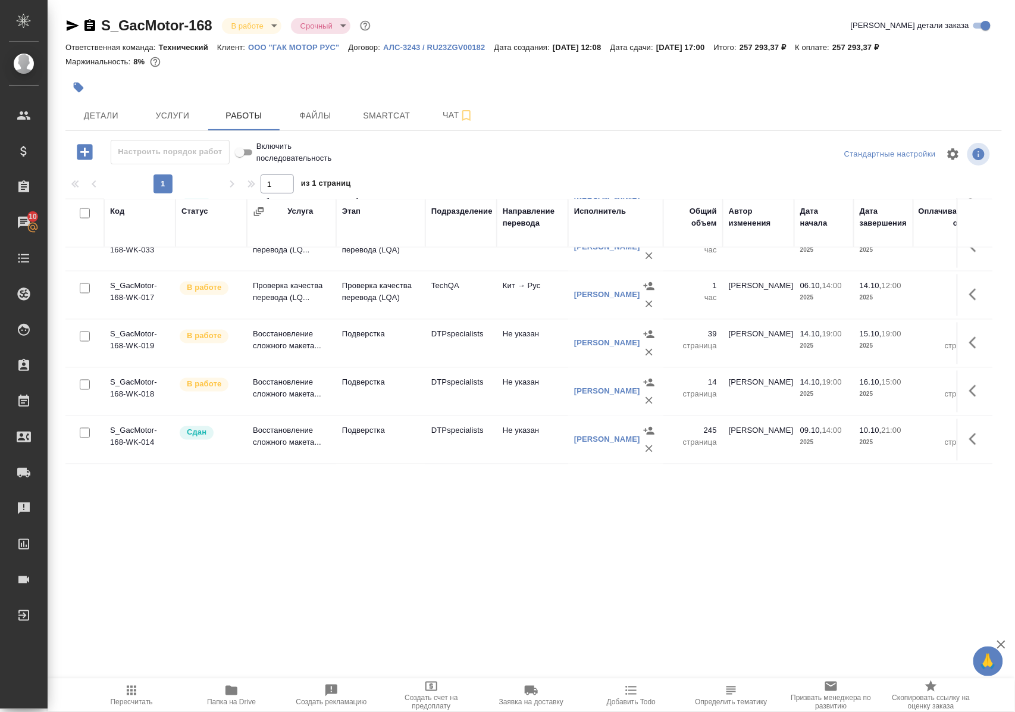
scroll to position [779, 0]
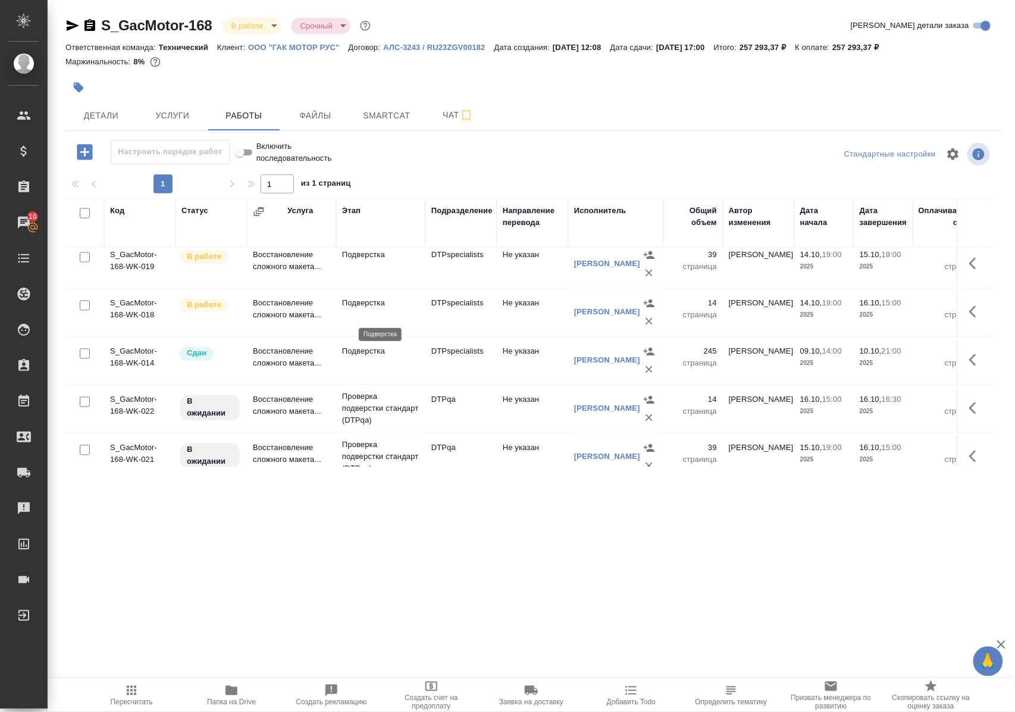
click at [371, 309] on p "Подверстка" at bounding box center [380, 303] width 77 height 12
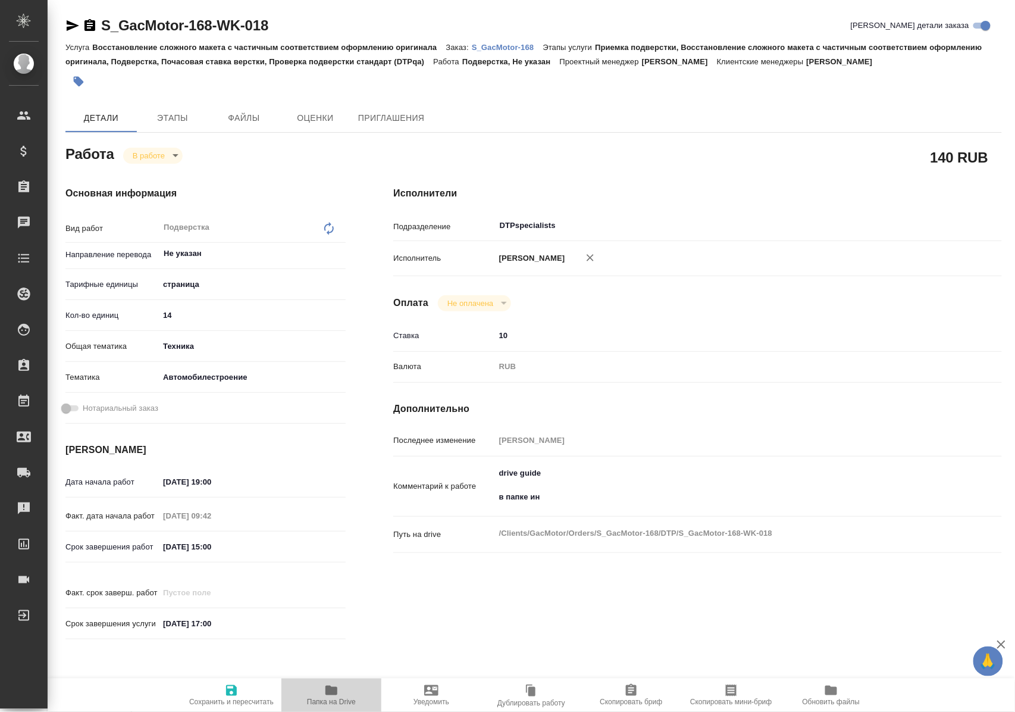
click at [338, 700] on span "Папка на Drive" at bounding box center [331, 701] width 49 height 8
